Goal: Task Accomplishment & Management: Use online tool/utility

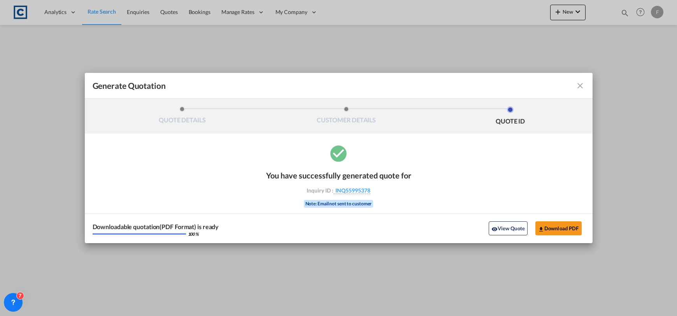
click at [580, 87] on md-icon "icon-close fg-AAA8AD cursor m-0" at bounding box center [580, 85] width 9 height 9
click at [627, 15] on div "Generate Quotation QUOTE DETAILS CUSTOMER DETAILS QUOTE ID Start Date 18 Aug 20…" at bounding box center [338, 157] width 677 height 315
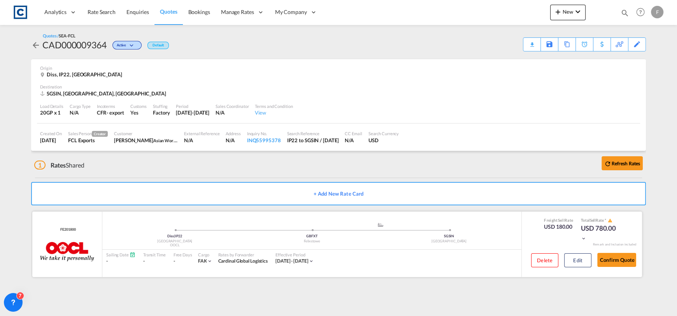
drag, startPoint x: 583, startPoint y: 262, endPoint x: 592, endPoint y: 255, distance: 11.4
click at [583, 262] on button "Edit" at bounding box center [577, 260] width 27 height 14
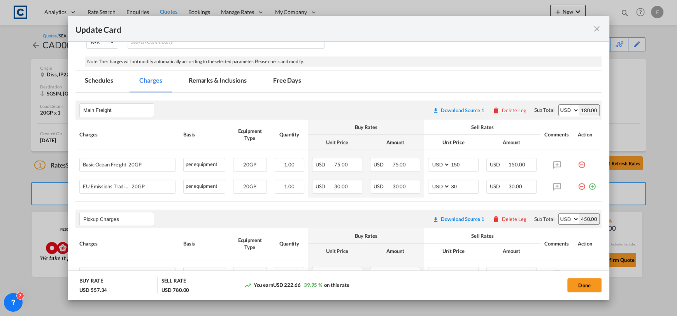
scroll to position [194, 0]
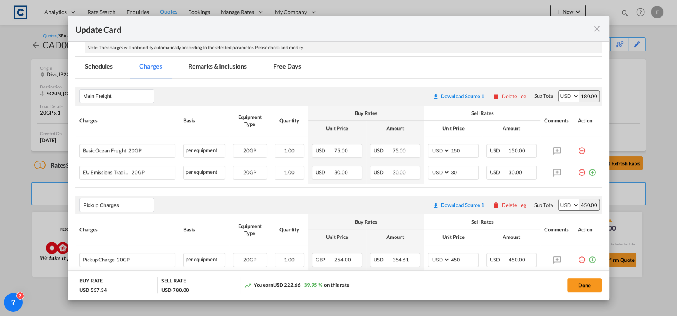
click at [594, 26] on md-icon "icon-close fg-AAA8AD m-0 pointer" at bounding box center [596, 28] width 9 height 9
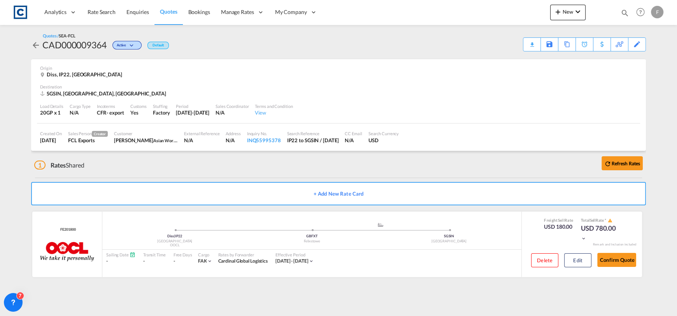
click at [629, 14] on div "Bookings Quotes Enquiries Help Resources Product Release F My Profile Logout" at bounding box center [640, 12] width 49 height 24
click at [627, 13] on md-icon "icon-magnify" at bounding box center [625, 13] width 9 height 9
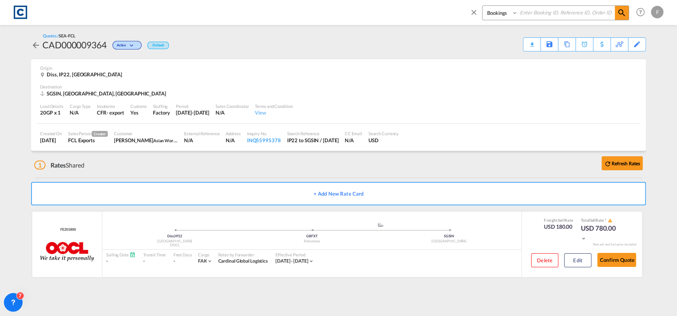
click at [575, 11] on input at bounding box center [566, 13] width 97 height 14
paste input "CAD000009350"
type input "CAD000009350"
click at [505, 13] on select "Bookings Quotes Enquiries" at bounding box center [501, 13] width 37 height 14
select select "Quotes"
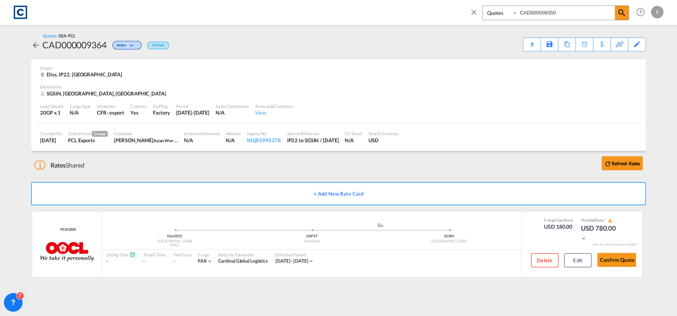
click at [483, 6] on select "Bookings Quotes Enquiries" at bounding box center [501, 13] width 37 height 14
click at [624, 19] on span at bounding box center [622, 13] width 14 height 14
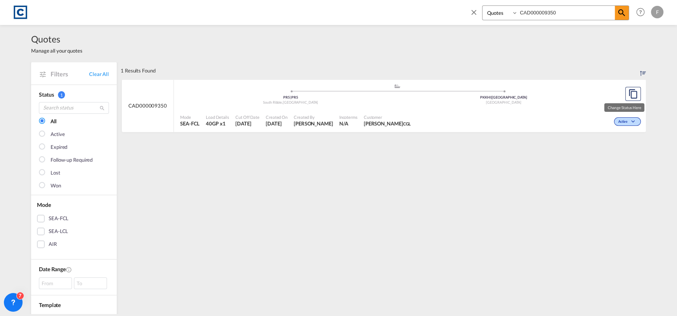
click at [618, 123] on span "Active" at bounding box center [623, 121] width 11 height 5
click at [610, 155] on span "Won" at bounding box center [613, 155] width 20 height 9
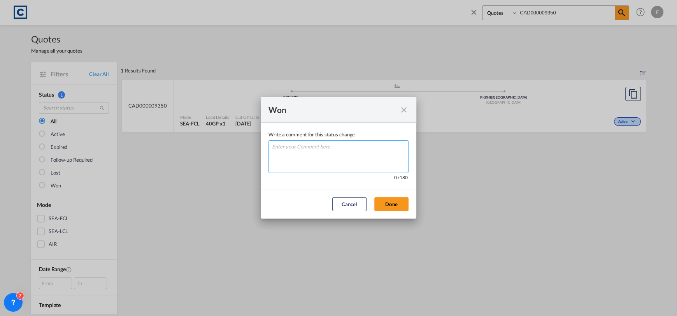
click at [390, 152] on textarea "Write a comment ..." at bounding box center [339, 156] width 140 height 33
type textarea "W"
click at [395, 203] on button "Done" at bounding box center [391, 204] width 34 height 14
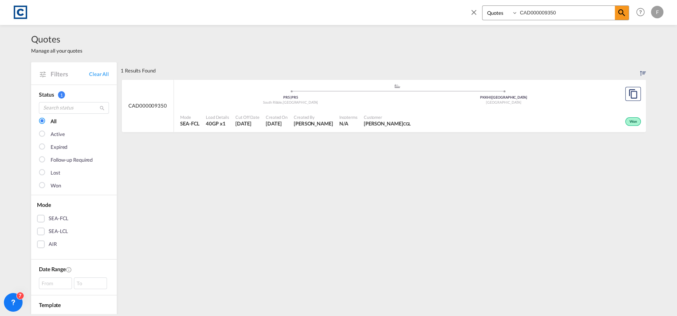
click at [486, 130] on div "Mode SEA-FCL Load Details 40GP x1 Cut Off Date 14 Aug 2025 Created On 14 Aug 20…" at bounding box center [410, 120] width 472 height 23
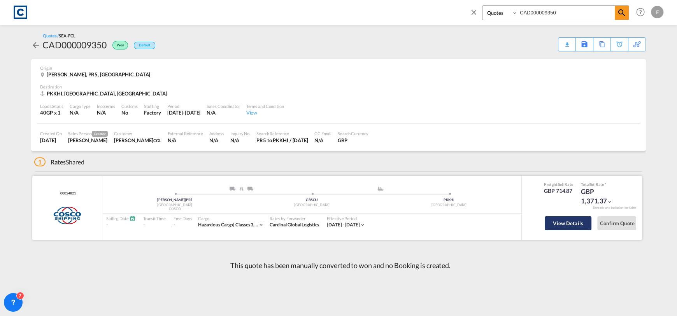
click at [558, 222] on button "View Details" at bounding box center [568, 223] width 47 height 14
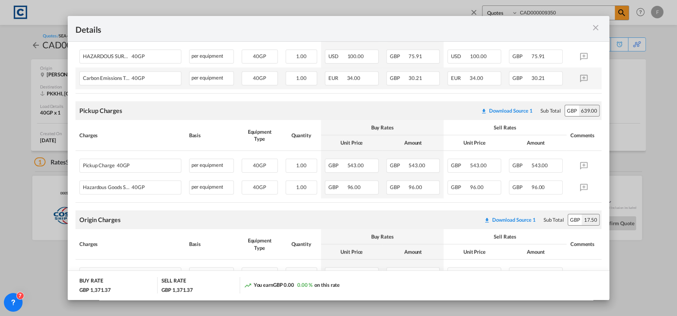
scroll to position [316, 0]
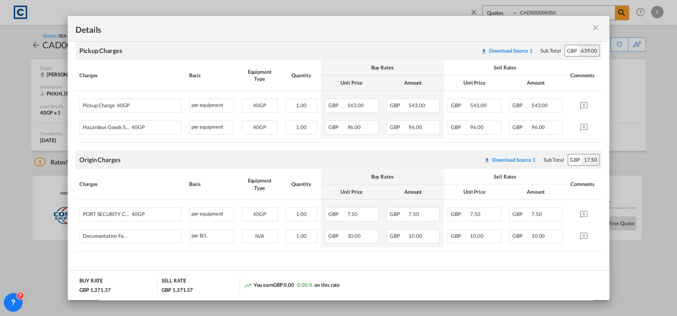
click at [29, 153] on div "Details Pickup Door Clayton le Moors, United Kingdom Pickup Service Type Lancas…" at bounding box center [338, 157] width 677 height 315
click at [599, 23] on md-icon "icon-close m-3 fg-AAA8AD cursor" at bounding box center [595, 27] width 9 height 9
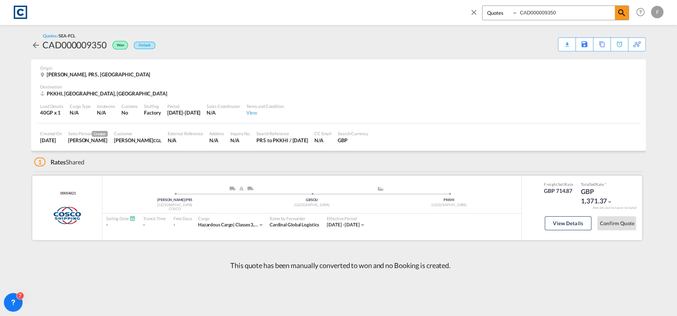
click at [68, 188] on div "00054821 COSCO added by you" at bounding box center [67, 208] width 70 height 64
copy span "00054821"
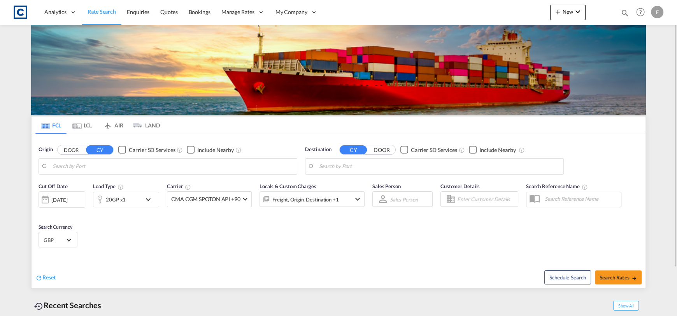
type input "GB-IP22, [GEOGRAPHIC_DATA]"
type input "[GEOGRAPHIC_DATA], SGSIN"
